Goal: Task Accomplishment & Management: Use online tool/utility

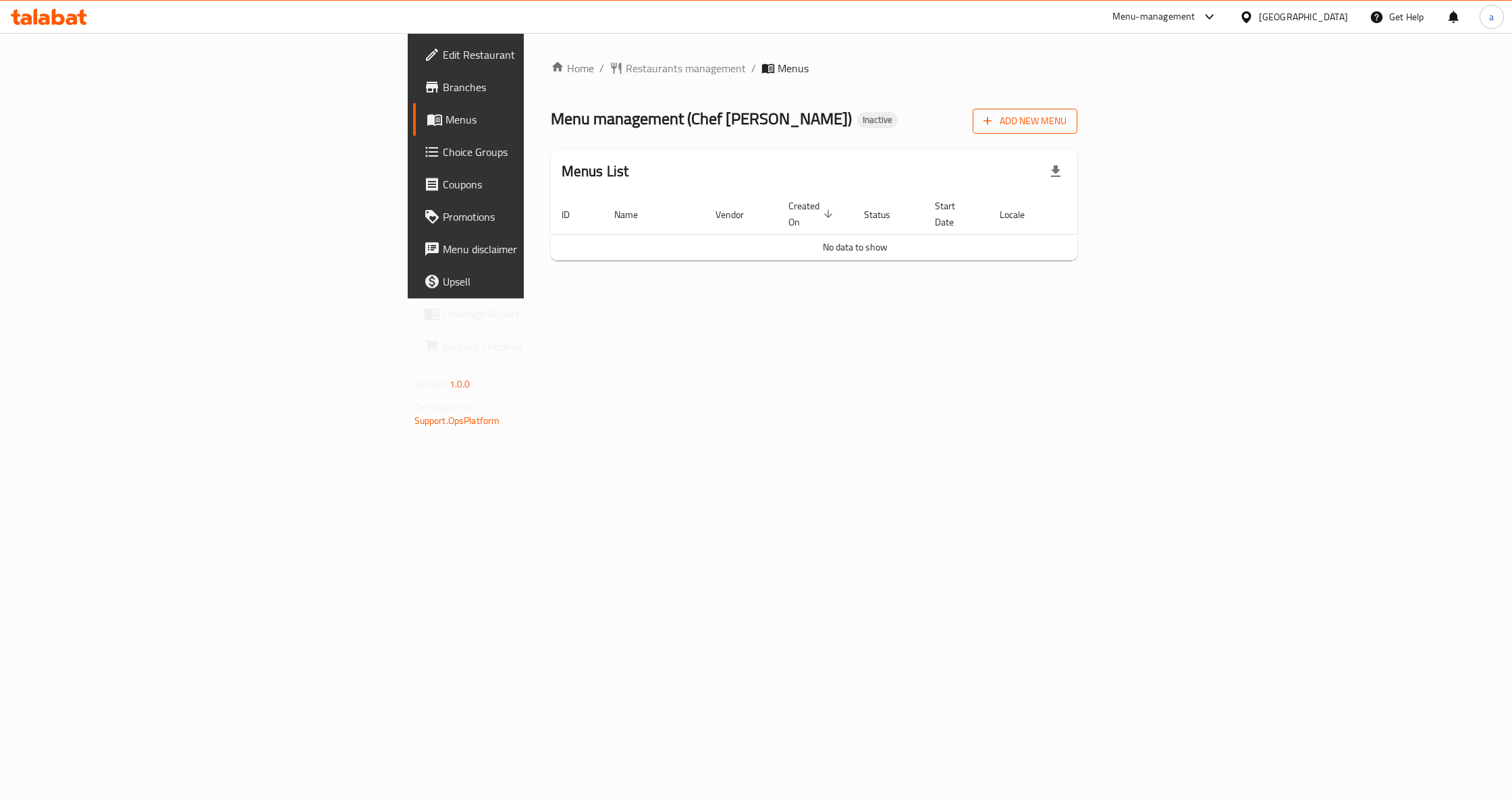
click at [1066, 127] on span "Add New Menu" at bounding box center [1025, 121] width 83 height 17
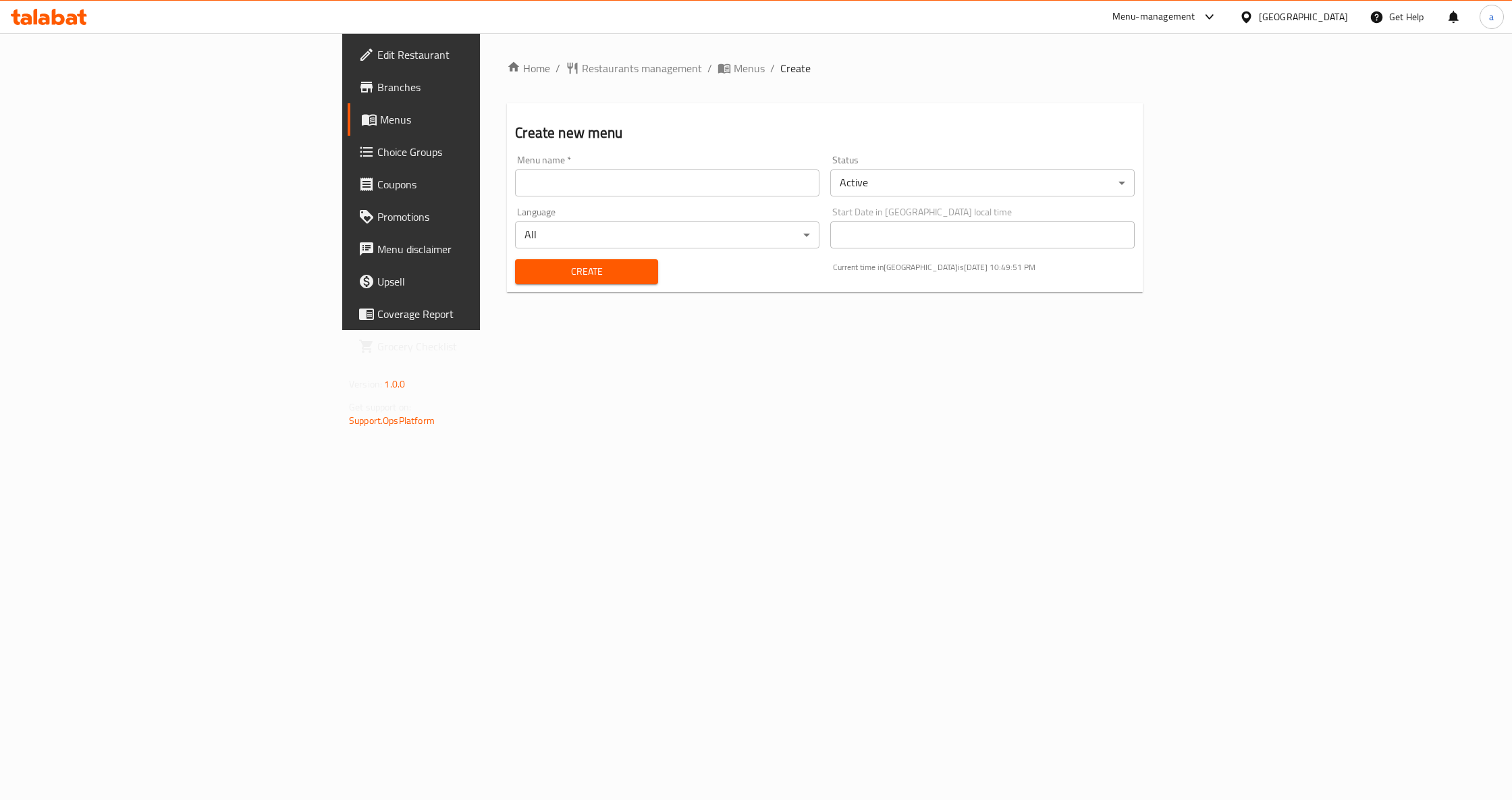
click at [521, 181] on input "text" at bounding box center [667, 182] width 305 height 27
type input "[PERSON_NAME] [DATE]"
click at [515, 281] on button "Create" at bounding box center [586, 271] width 142 height 25
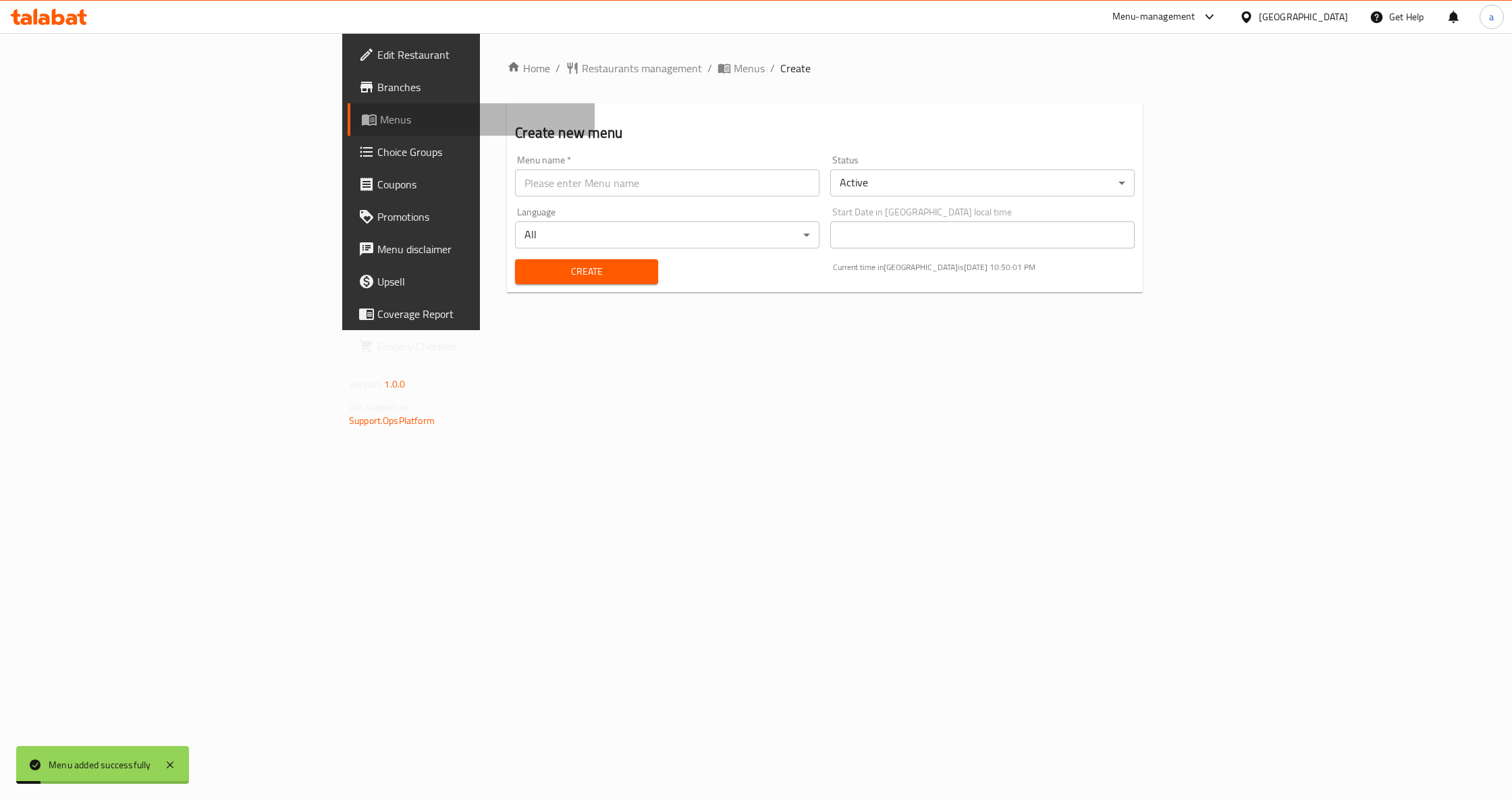
click at [380, 124] on span "Menus" at bounding box center [482, 119] width 204 height 16
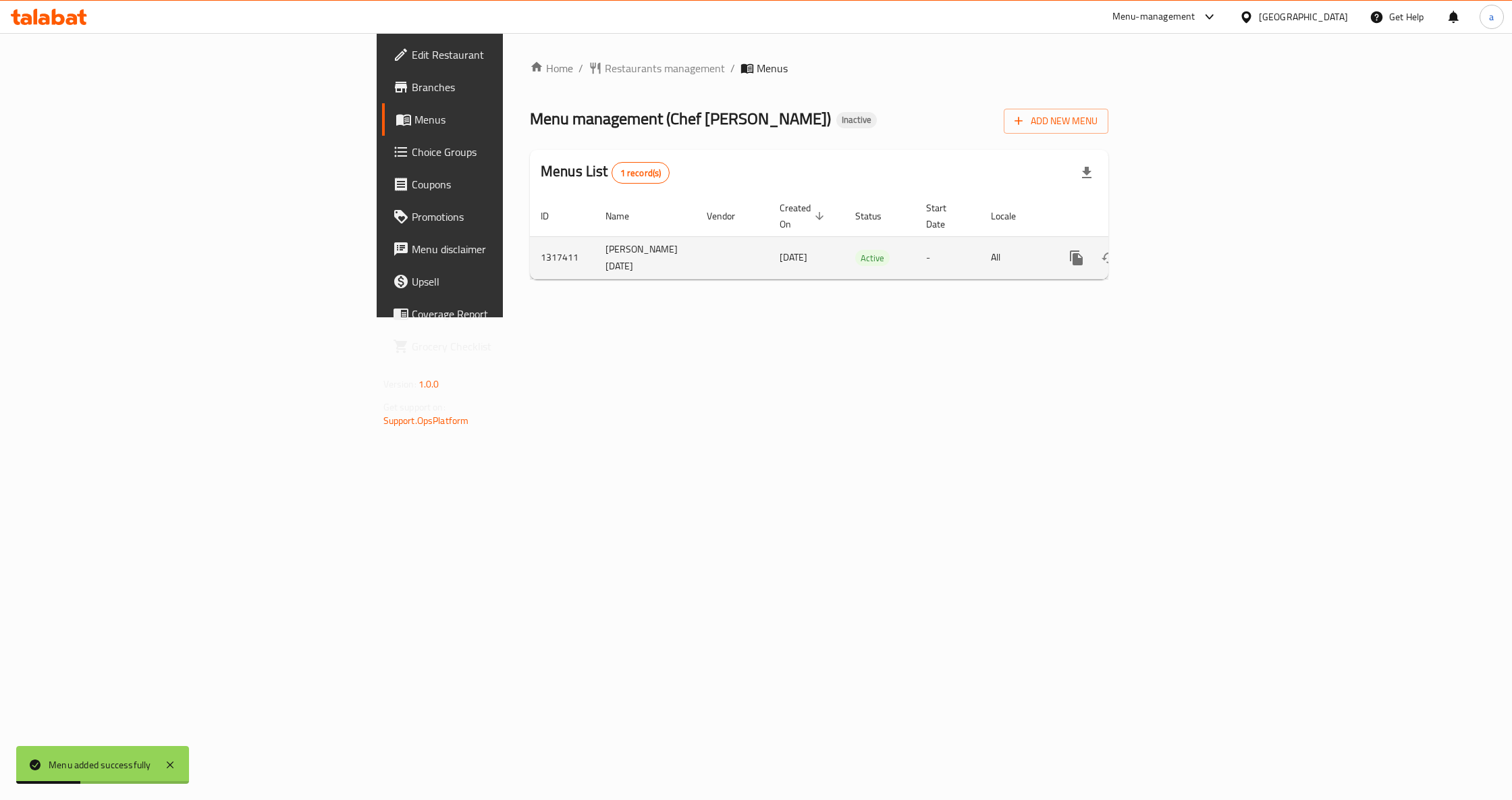
click at [1180, 251] on icon "enhanced table" at bounding box center [1174, 258] width 12 height 12
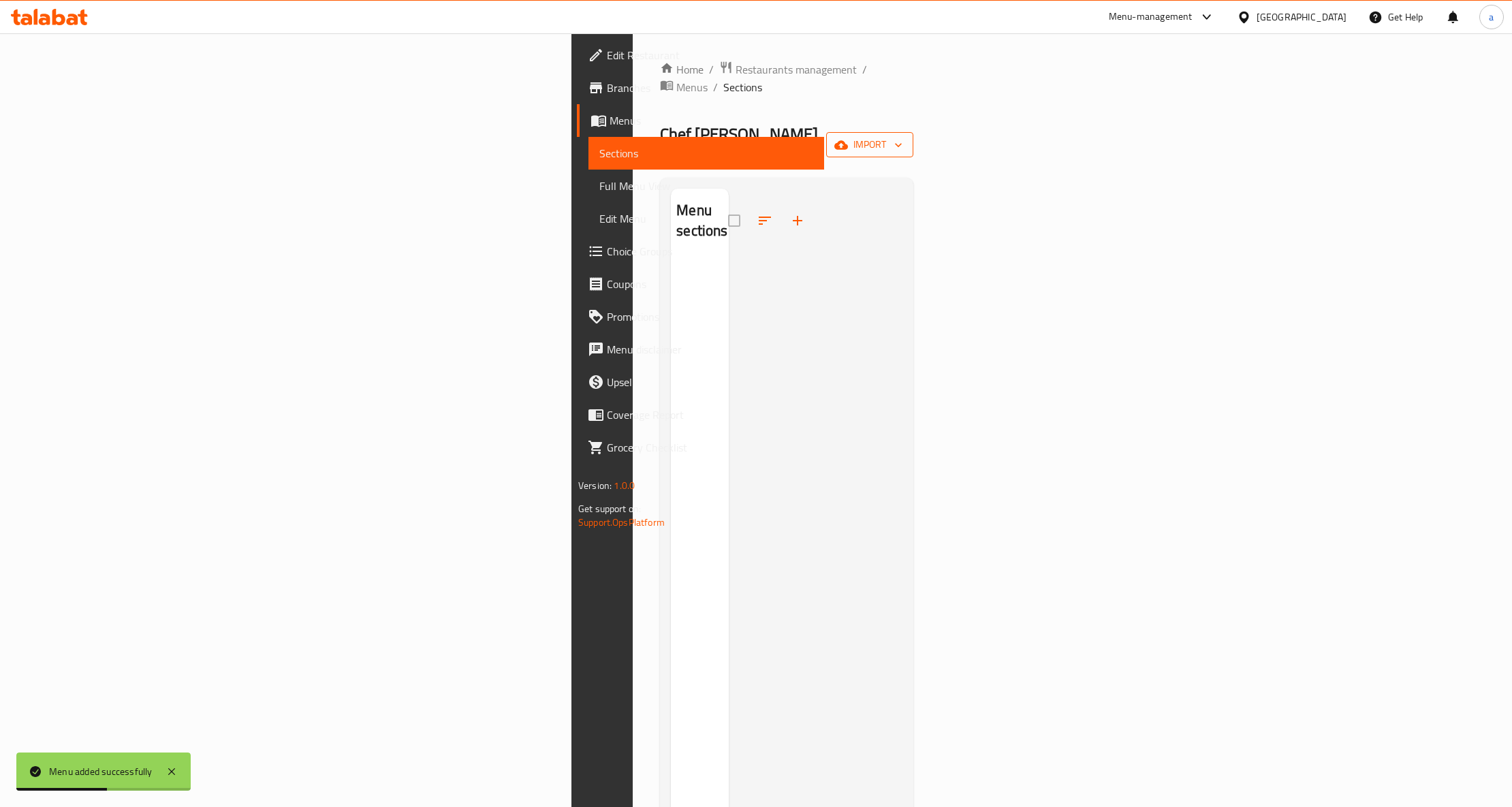
click at [902, 136] on span "import" at bounding box center [869, 144] width 65 height 17
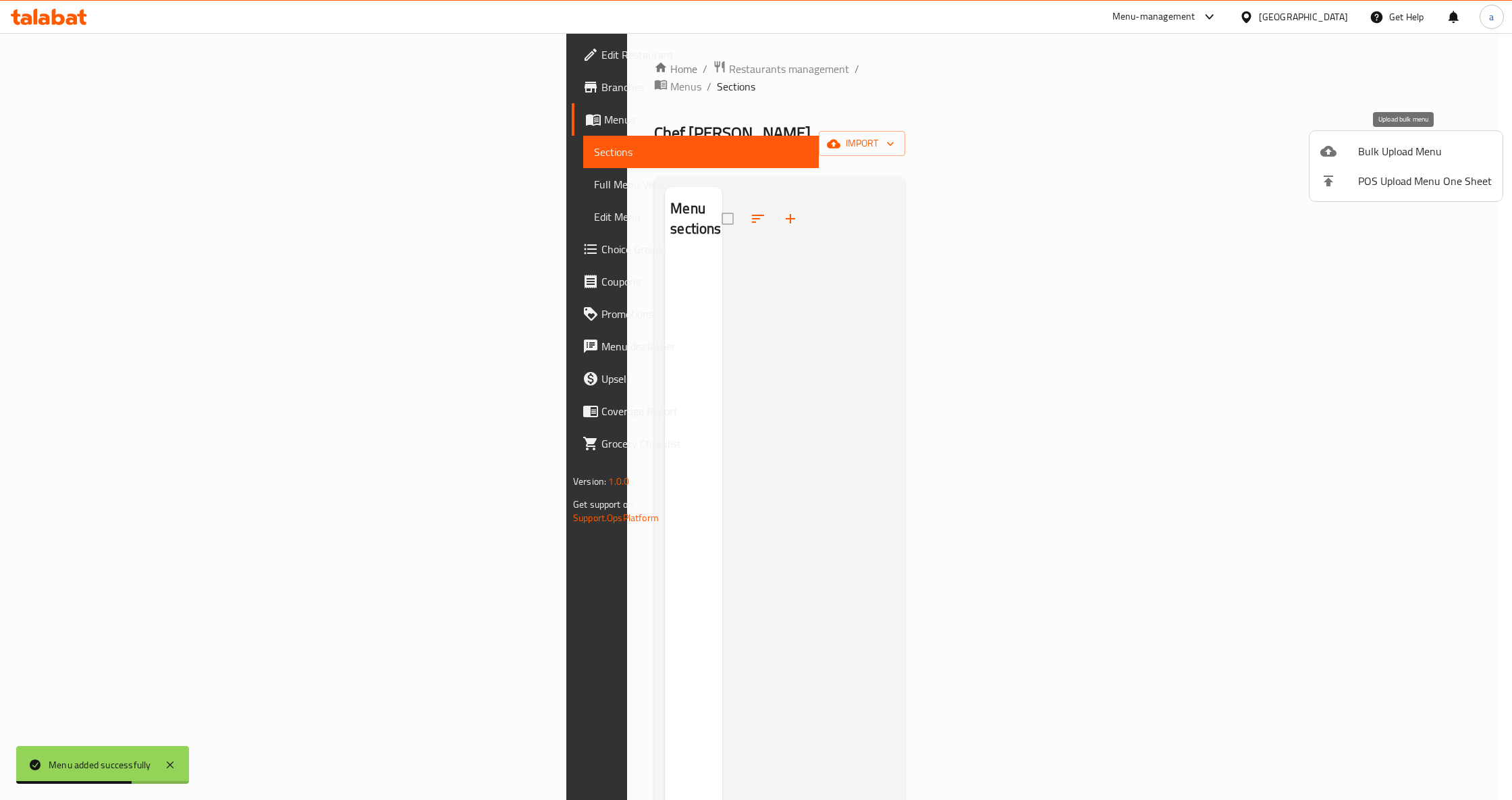
click at [1399, 155] on span "Bulk Upload Menu" at bounding box center [1424, 151] width 133 height 16
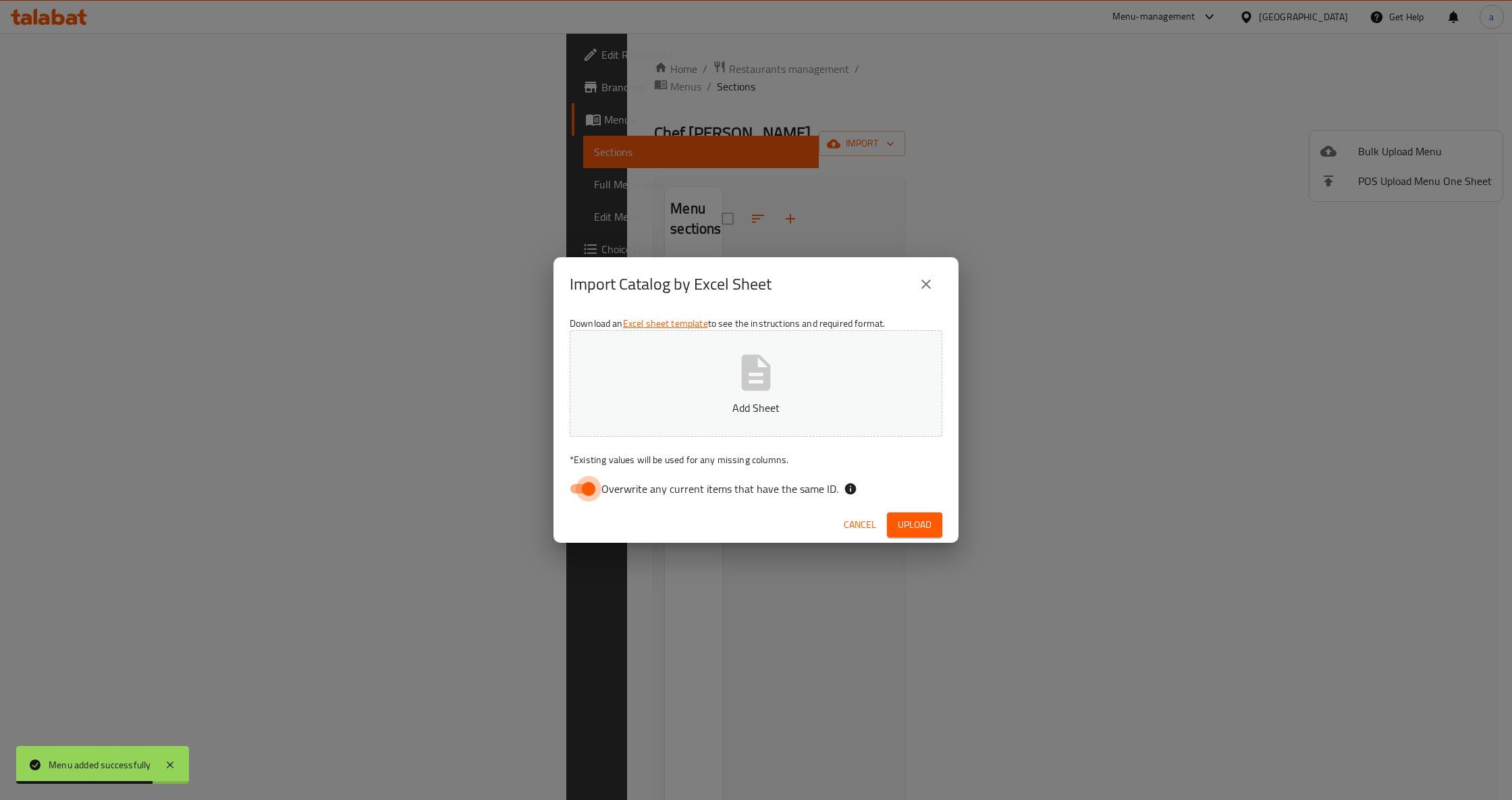
click at [594, 485] on input "Overwrite any current items that have the same ID." at bounding box center [588, 489] width 77 height 26
checkbox input "false"
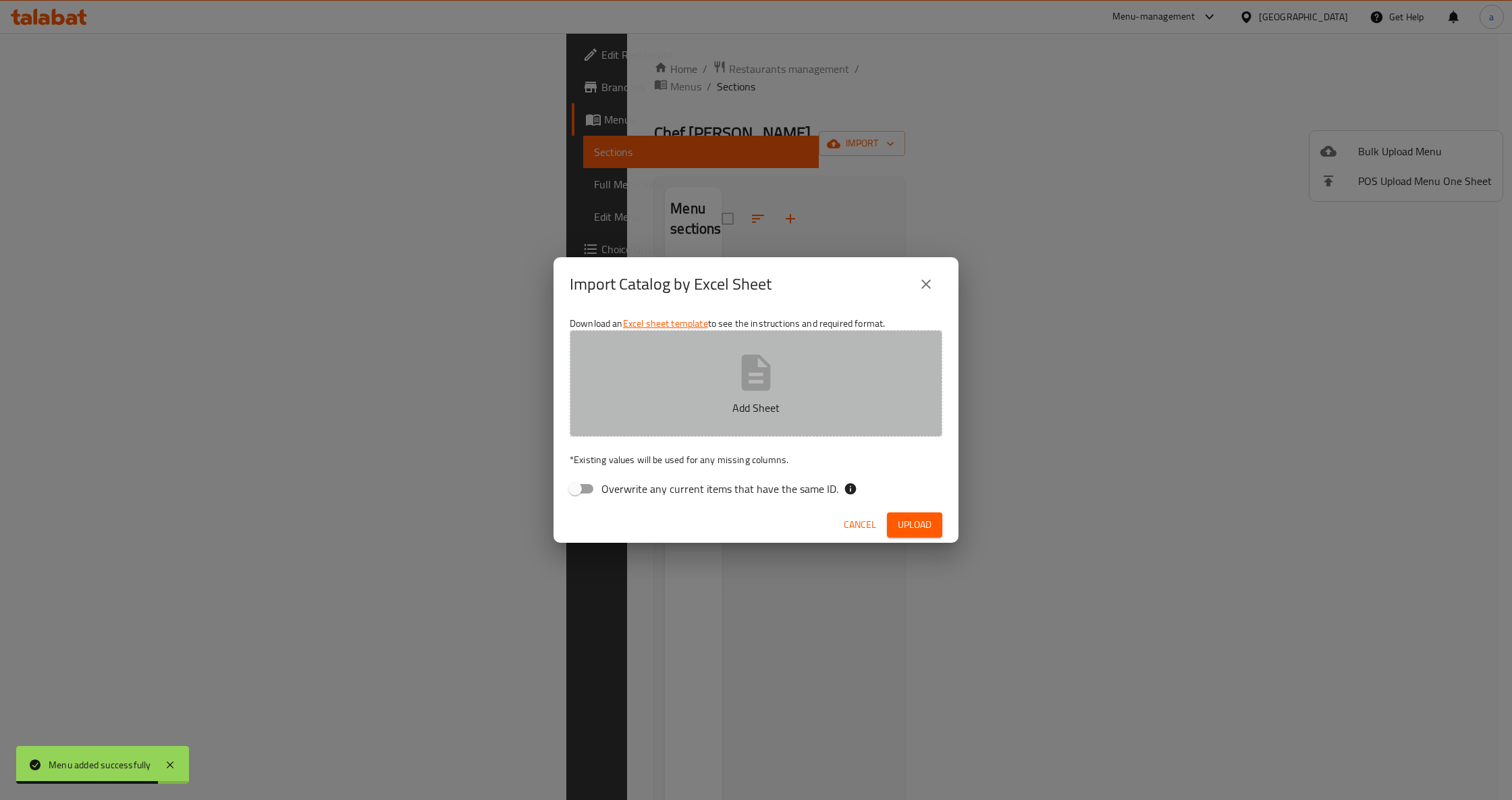
click at [649, 400] on p "Add Sheet" at bounding box center [756, 408] width 331 height 16
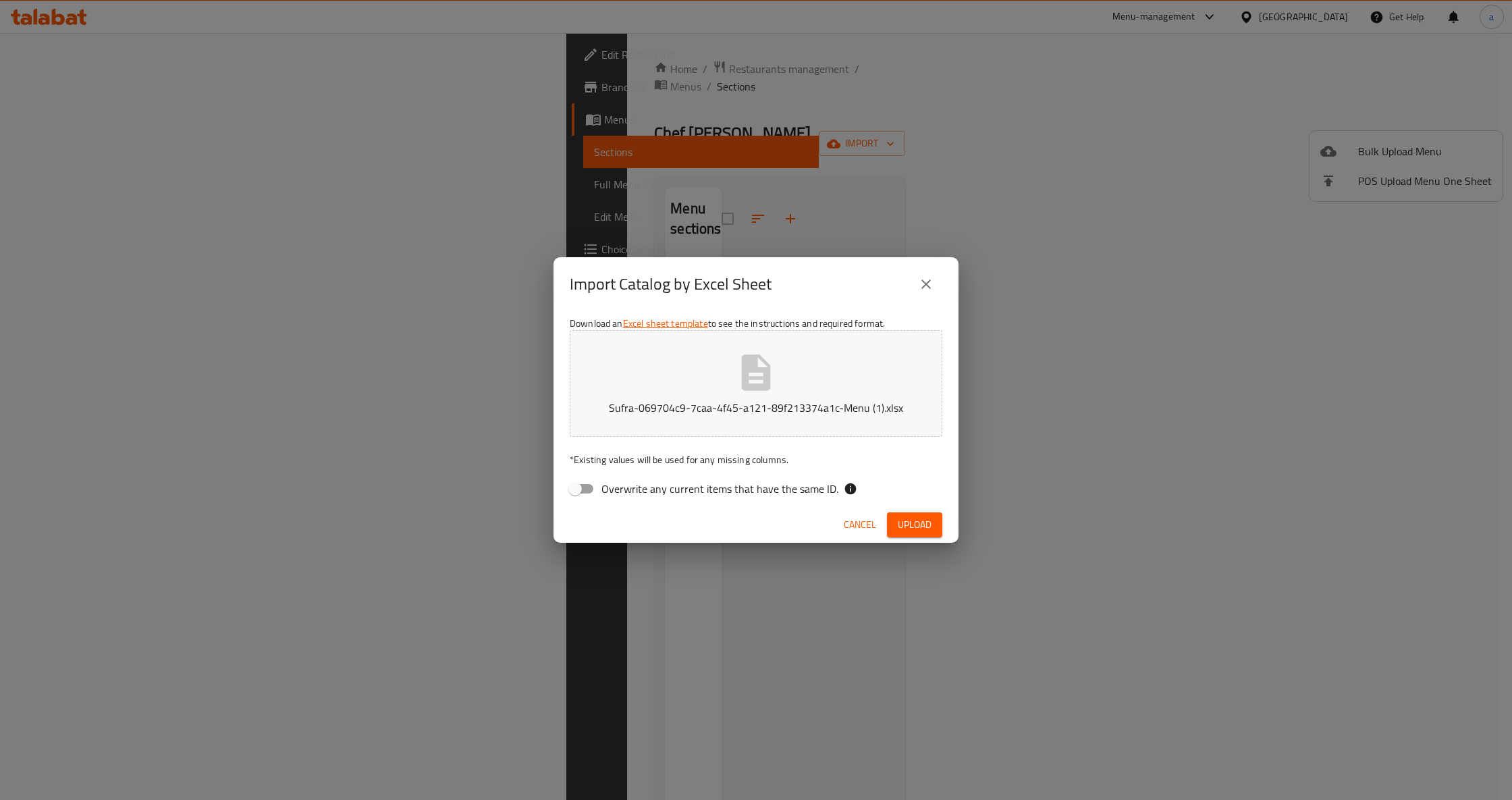
click at [900, 526] on span "Upload" at bounding box center [914, 525] width 34 height 17
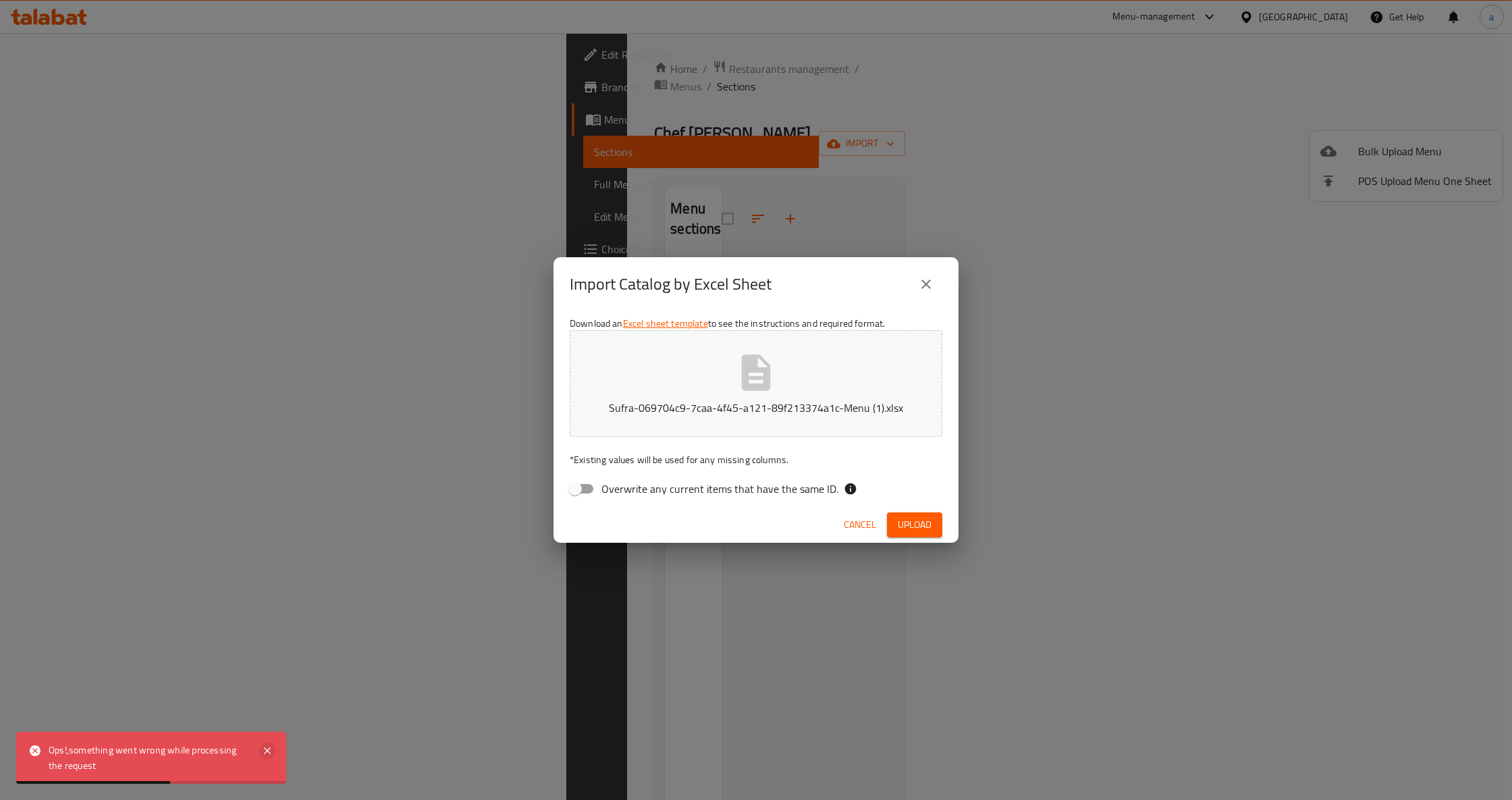
click at [271, 746] on icon at bounding box center [267, 750] width 16 height 16
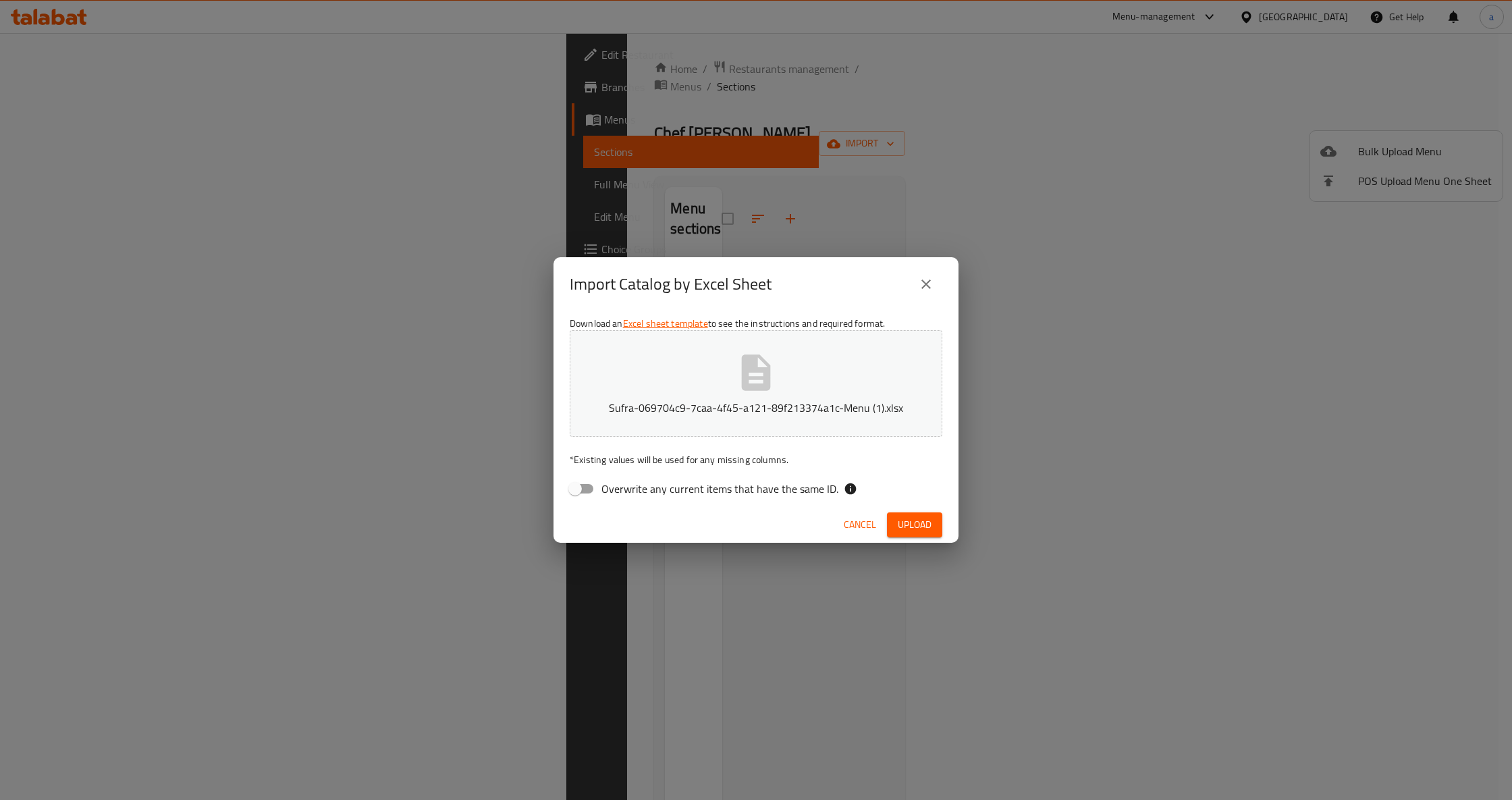
click at [919, 293] on button "close" at bounding box center [925, 284] width 33 height 33
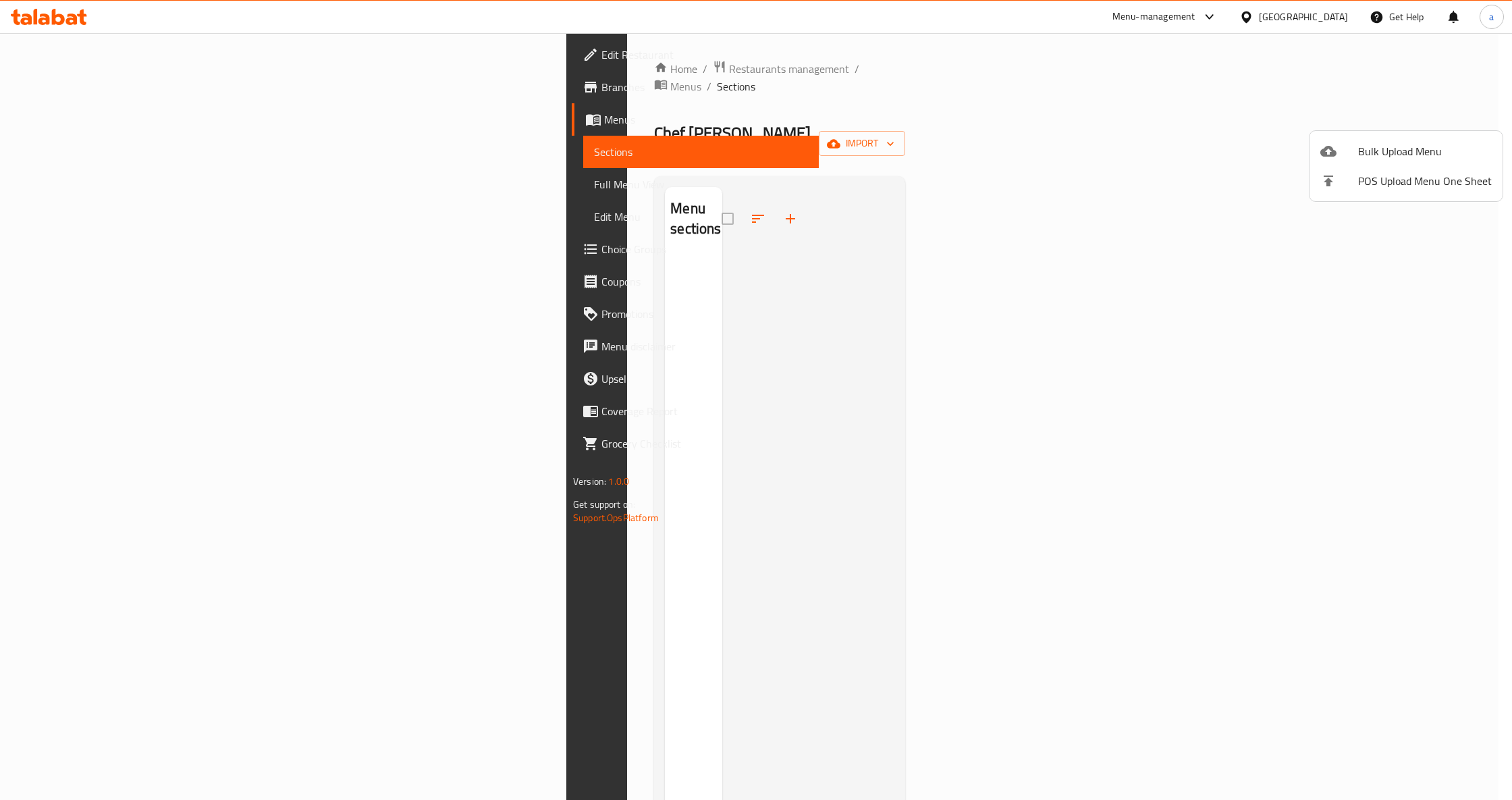
click at [1013, 279] on div at bounding box center [756, 400] width 1512 height 800
